Goal: Task Accomplishment & Management: Complete application form

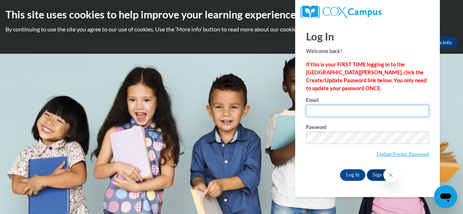
click at [336, 110] on input "Email" at bounding box center [367, 111] width 123 height 12
type input "schwoebel.abby.n@muscogee.k12.ga.us"
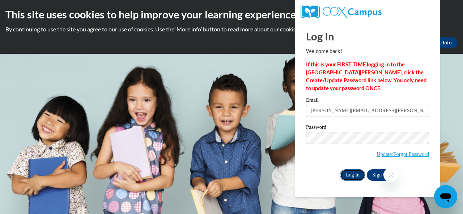
click at [353, 176] on input "Log In" at bounding box center [352, 176] width 25 height 12
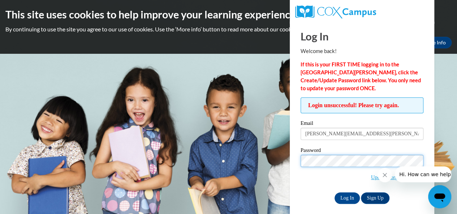
click at [269, 161] on body "This site uses cookies to help improve your learning experience. By continuing …" at bounding box center [228, 107] width 457 height 214
click at [335, 193] on input "Log In" at bounding box center [347, 199] width 25 height 12
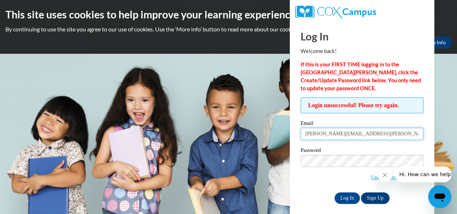
drag, startPoint x: 343, startPoint y: 135, endPoint x: 286, endPoint y: 138, distance: 57.5
click at [286, 138] on body "This site uses cookies to help improve your learning experience. By continuing …" at bounding box center [228, 107] width 457 height 214
type input "e044947@muscogee.k12.ga.us"
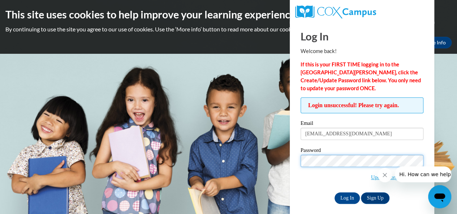
click at [335, 193] on input "Log In" at bounding box center [347, 199] width 25 height 12
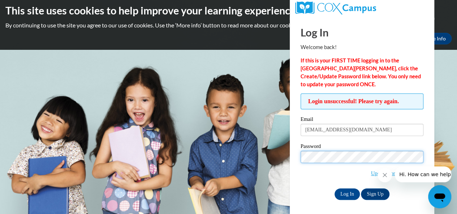
scroll to position [5, 0]
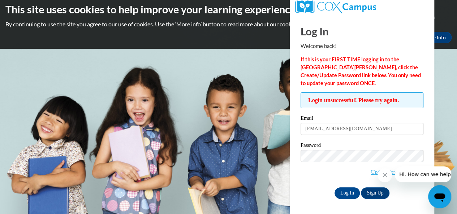
click at [386, 174] on icon "Close message from company" at bounding box center [385, 175] width 4 height 4
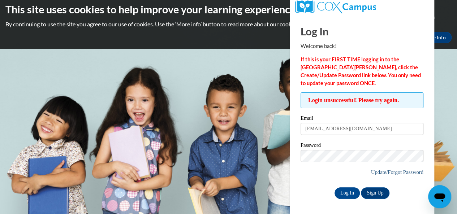
click at [399, 171] on link "Update/Forgot Password" at bounding box center [397, 173] width 52 height 6
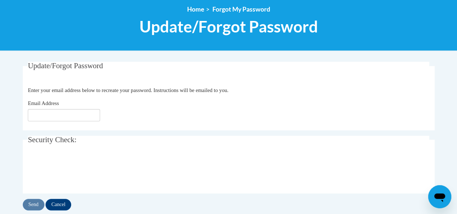
scroll to position [145, 0]
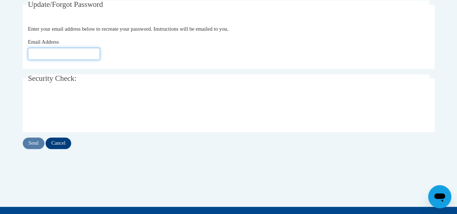
click at [69, 48] on input "Email Address" at bounding box center [64, 54] width 72 height 12
type input "[EMAIL_ADDRESS][DOMAIN_NAME]"
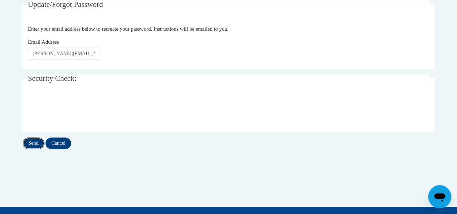
click at [27, 145] on input "Send" at bounding box center [34, 144] width 22 height 12
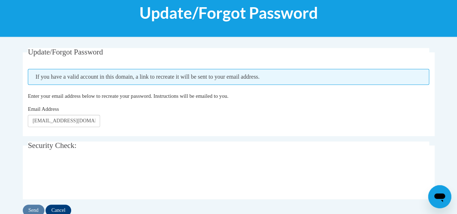
scroll to position [108, 0]
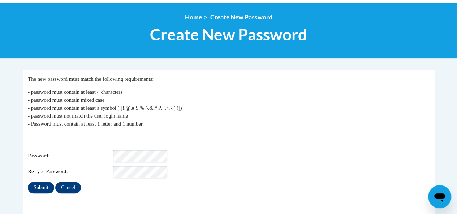
scroll to position [108, 0]
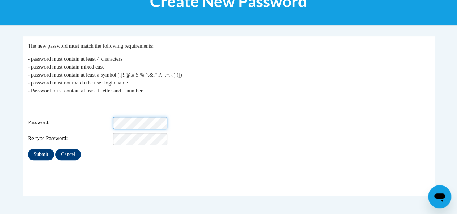
click at [93, 120] on div "Password:" at bounding box center [229, 123] width 402 height 12
click at [38, 149] on input "Submit" at bounding box center [41, 155] width 26 height 12
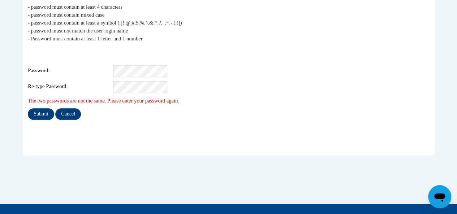
scroll to position [181, 0]
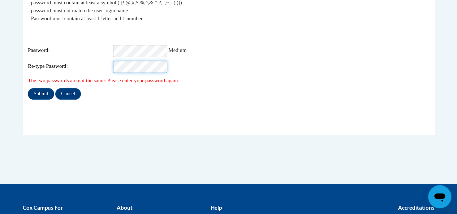
click at [28, 88] on input "Submit" at bounding box center [41, 94] width 26 height 12
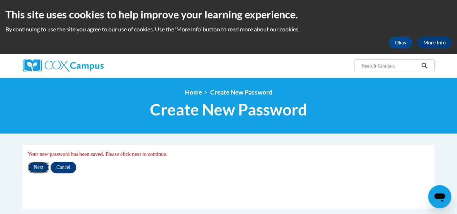
click at [43, 164] on input "Next" at bounding box center [38, 168] width 21 height 12
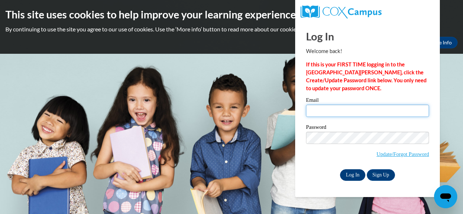
type input "schwoebel.abby.n@muscogee.k12.ga.us"
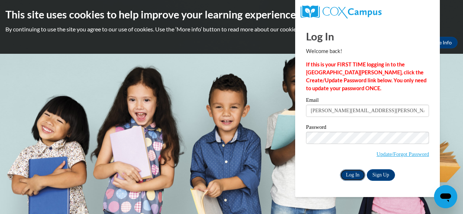
click at [351, 175] on input "Log In" at bounding box center [352, 176] width 25 height 12
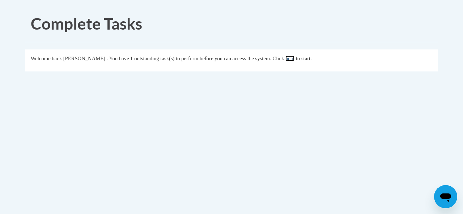
click at [294, 59] on link "here" at bounding box center [289, 59] width 9 height 6
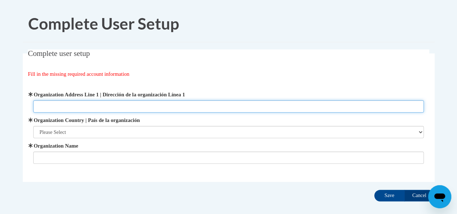
click at [147, 104] on input "Organization Address Line 1 | Dirección de la organización Línea 1" at bounding box center [228, 106] width 391 height 12
type input "Muscogee County Public Education Center"
drag, startPoint x: 143, startPoint y: 105, endPoint x: 165, endPoint y: 94, distance: 23.8
click at [165, 94] on span "Organization Address Line 1 | Dirección de la organización Línea 1 Muscogee Cou…" at bounding box center [228, 102] width 391 height 22
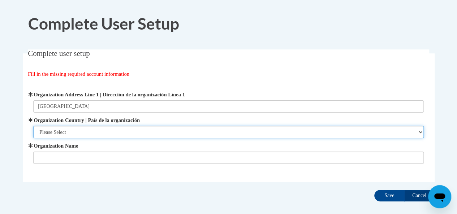
click at [184, 130] on select "Please Select United States | Estados Unidos Outside of the United States | Fue…" at bounding box center [228, 132] width 391 height 12
select select "ad49bcad-a171-4b2e-b99c-48b446064914"
click at [33, 126] on select "Please Select United States | Estados Unidos Outside of the United States | Fue…" at bounding box center [228, 132] width 391 height 12
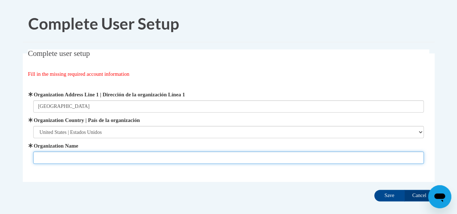
click at [102, 152] on input "Organization Name" at bounding box center [228, 158] width 391 height 12
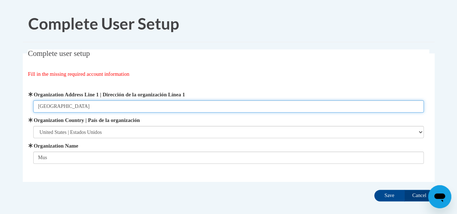
drag, startPoint x: 135, startPoint y: 107, endPoint x: 17, endPoint y: 123, distance: 119.2
click at [17, 123] on div "Complete user setup Fill in the missing required account information User Profi…" at bounding box center [228, 127] width 423 height 155
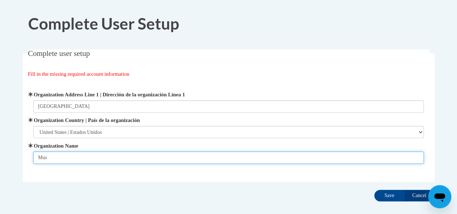
drag, startPoint x: 50, startPoint y: 158, endPoint x: 28, endPoint y: 163, distance: 21.9
click at [28, 163] on div "Organization Address Line 1 | Dirección de la organización Línea 1 Muscogee Cou…" at bounding box center [229, 127] width 402 height 91
paste input "cogee County Public Education Center"
type input "Muscogee County Public Education Center"
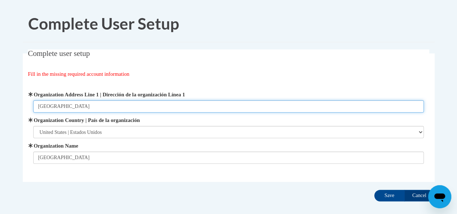
drag, startPoint x: 144, startPoint y: 106, endPoint x: 0, endPoint y: 121, distance: 144.6
click at [0, 121] on body "Complete User Setup Complete user setup Fill in the missing required account in…" at bounding box center [228, 126] width 457 height 253
paste input "2960 Macon Rd, Columbus, GA 31906"
type input "2960 Macon Rd, Columbus, GA 31906"
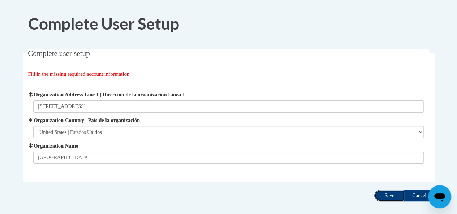
click at [386, 197] on input "Save" at bounding box center [389, 196] width 30 height 12
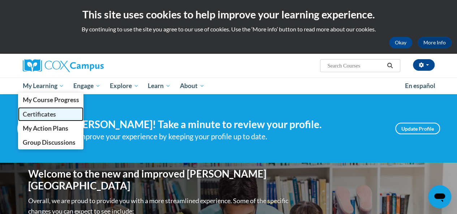
click at [40, 112] on span "Certificates" at bounding box center [38, 115] width 33 height 8
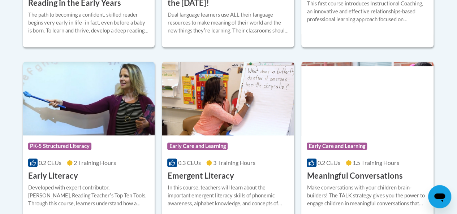
scroll to position [398, 0]
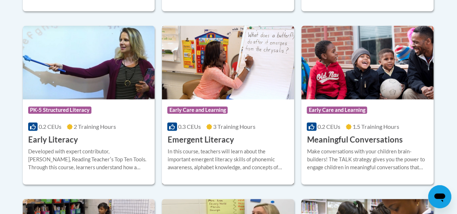
click at [232, 127] on span "3 Training Hours" at bounding box center [234, 126] width 42 height 7
